Goal: Task Accomplishment & Management: Manage account settings

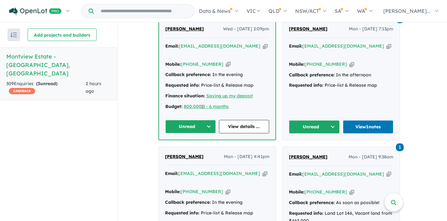
scroll to position [286, 0]
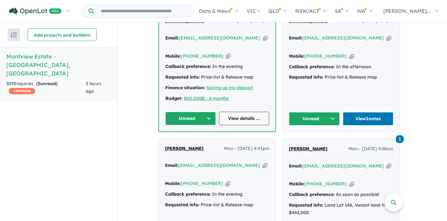
click at [242, 112] on link "View details ..." at bounding box center [244, 118] width 51 height 13
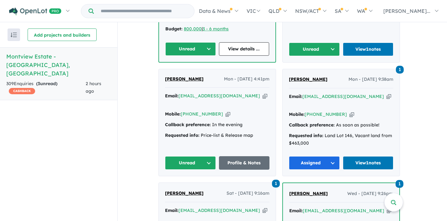
scroll to position [356, 0]
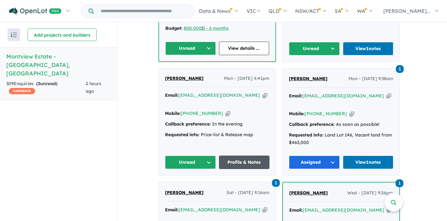
click at [242, 156] on link "Profile & Notes" at bounding box center [244, 162] width 51 height 13
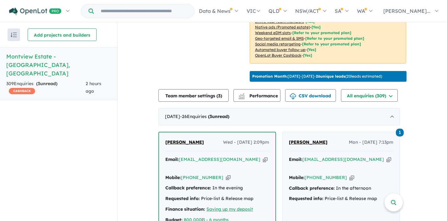
scroll to position [164, 0]
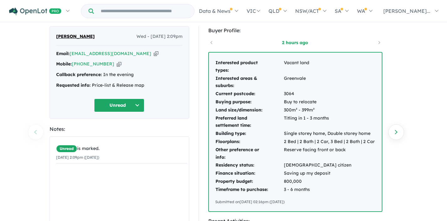
scroll to position [1, 0]
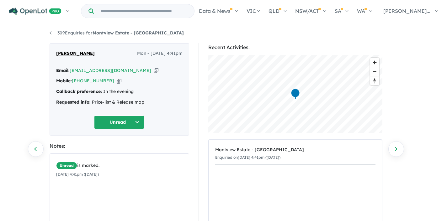
click at [140, 124] on button "Unread" at bounding box center [119, 122] width 50 height 13
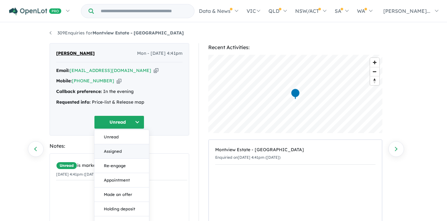
click at [120, 151] on button "Assigned" at bounding box center [121, 152] width 55 height 14
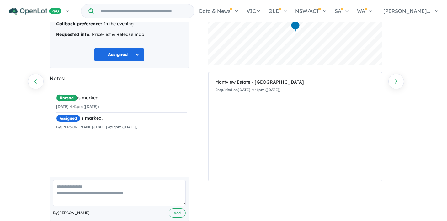
scroll to position [80, 0]
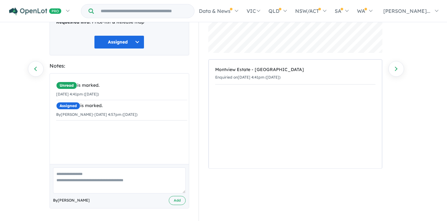
click at [72, 174] on textarea at bounding box center [119, 181] width 133 height 26
type textarea "**********"
click at [172, 201] on button "Add" at bounding box center [177, 200] width 17 height 9
